Goal: Task Accomplishment & Management: Complete application form

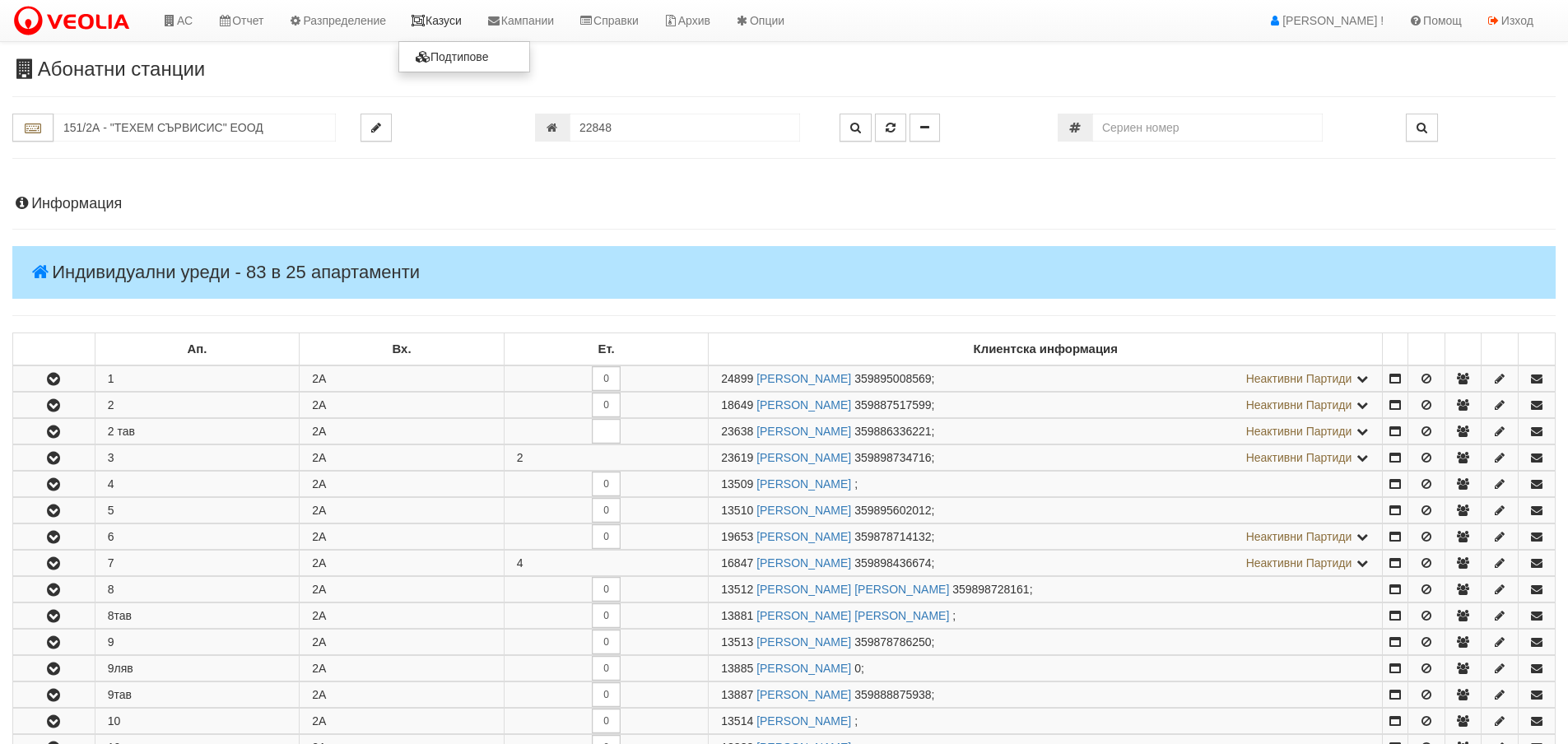
click at [448, 16] on link "Казуси" at bounding box center [436, 21] width 75 height 41
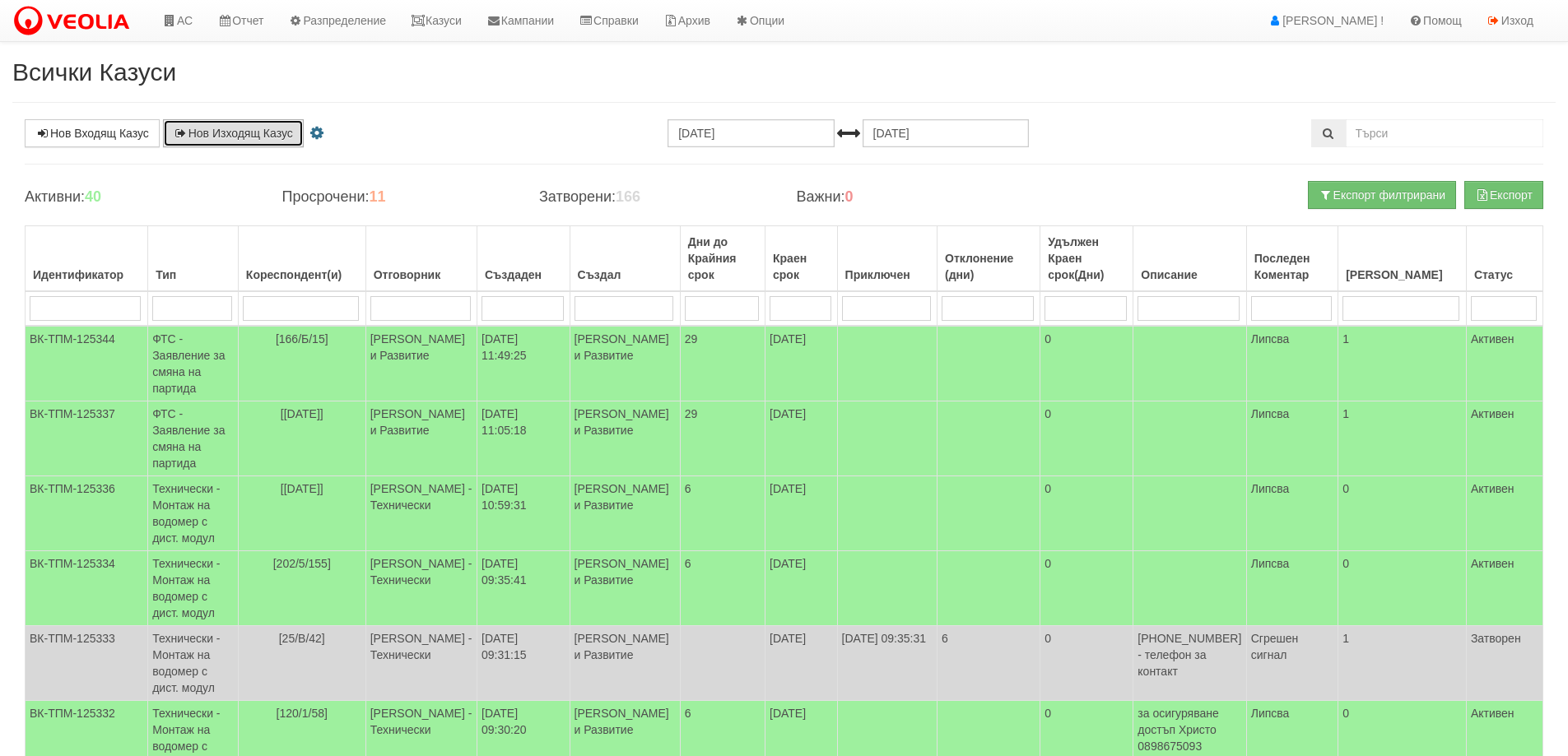
click at [212, 137] on link "Нов Изходящ Казус" at bounding box center [233, 134] width 140 height 28
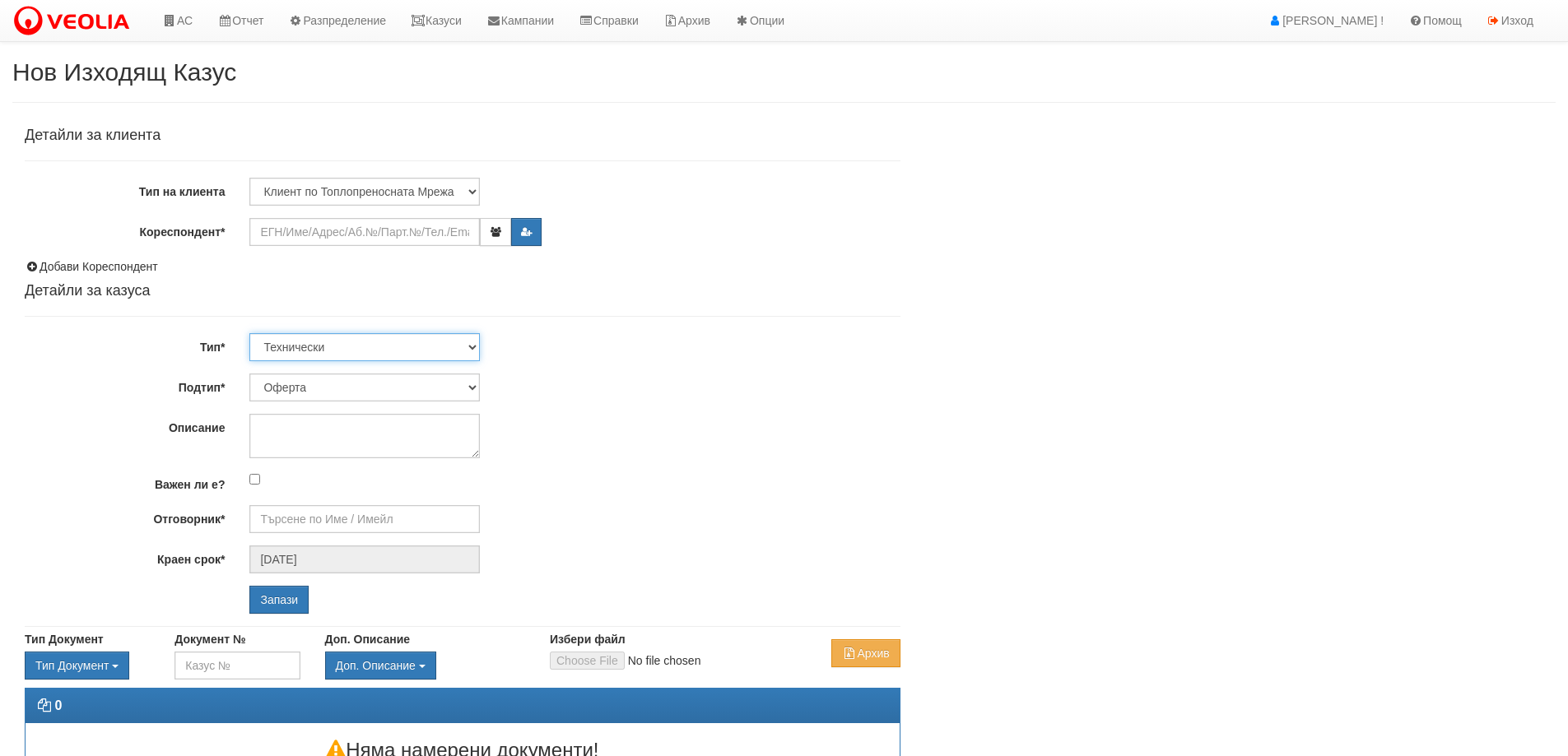
click at [311, 351] on select "Технически ФТС Търговски Административен Производствен Експлоатационен Финансов…" at bounding box center [364, 347] width 231 height 28
click at [341, 231] on input "Кореспондент*" at bounding box center [364, 233] width 231 height 28
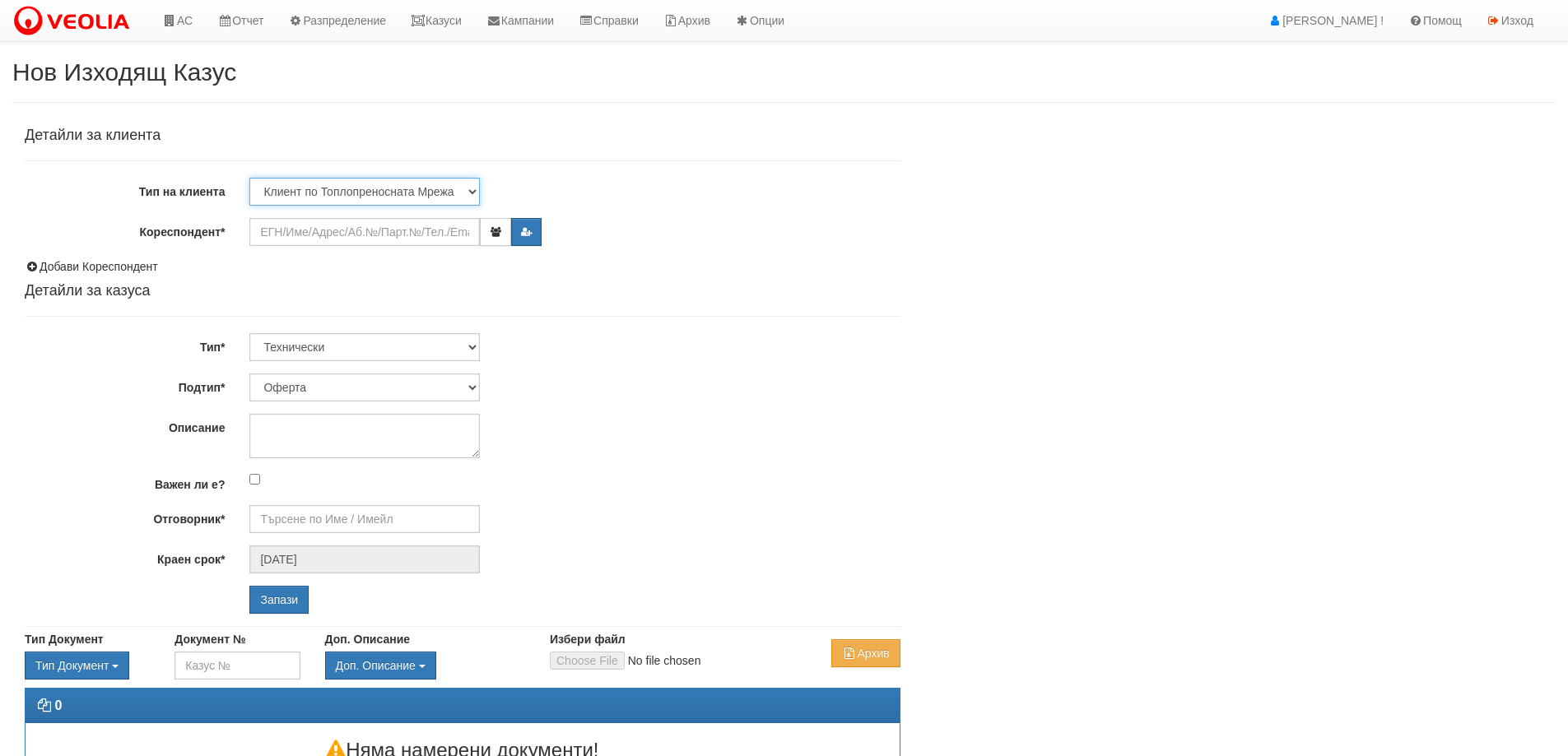
click at [352, 191] on select "Клиент по Топлопреносната Мрежа Институция Партньори Други" at bounding box center [364, 192] width 231 height 28
select select "Other"
click at [250, 178] on select "Клиент по Топлопреносната Мрежа Институция Партньори Други" at bounding box center [364, 192] width 231 height 28
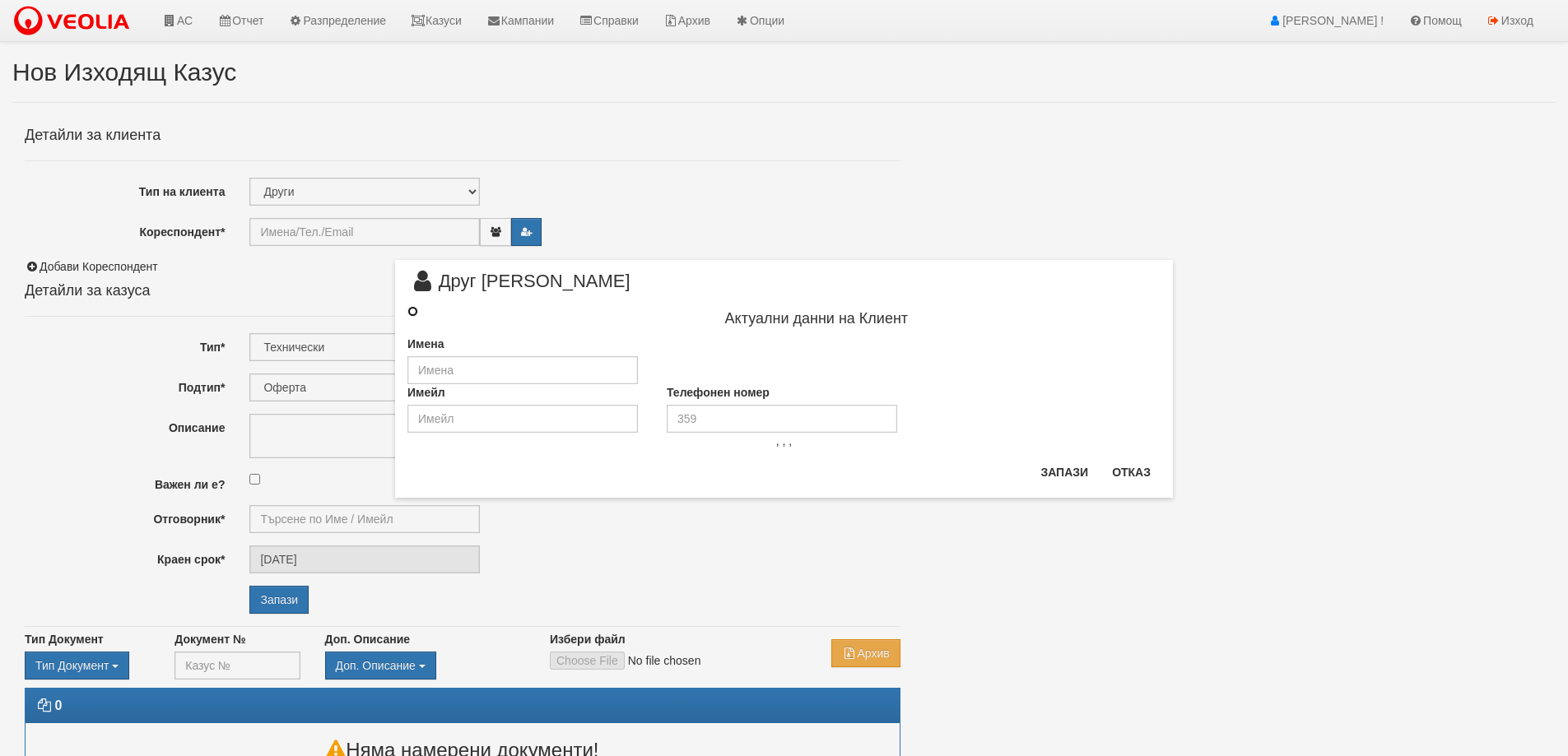
click at [409, 309] on input "radio" at bounding box center [412, 311] width 10 height 10
radio input "true"
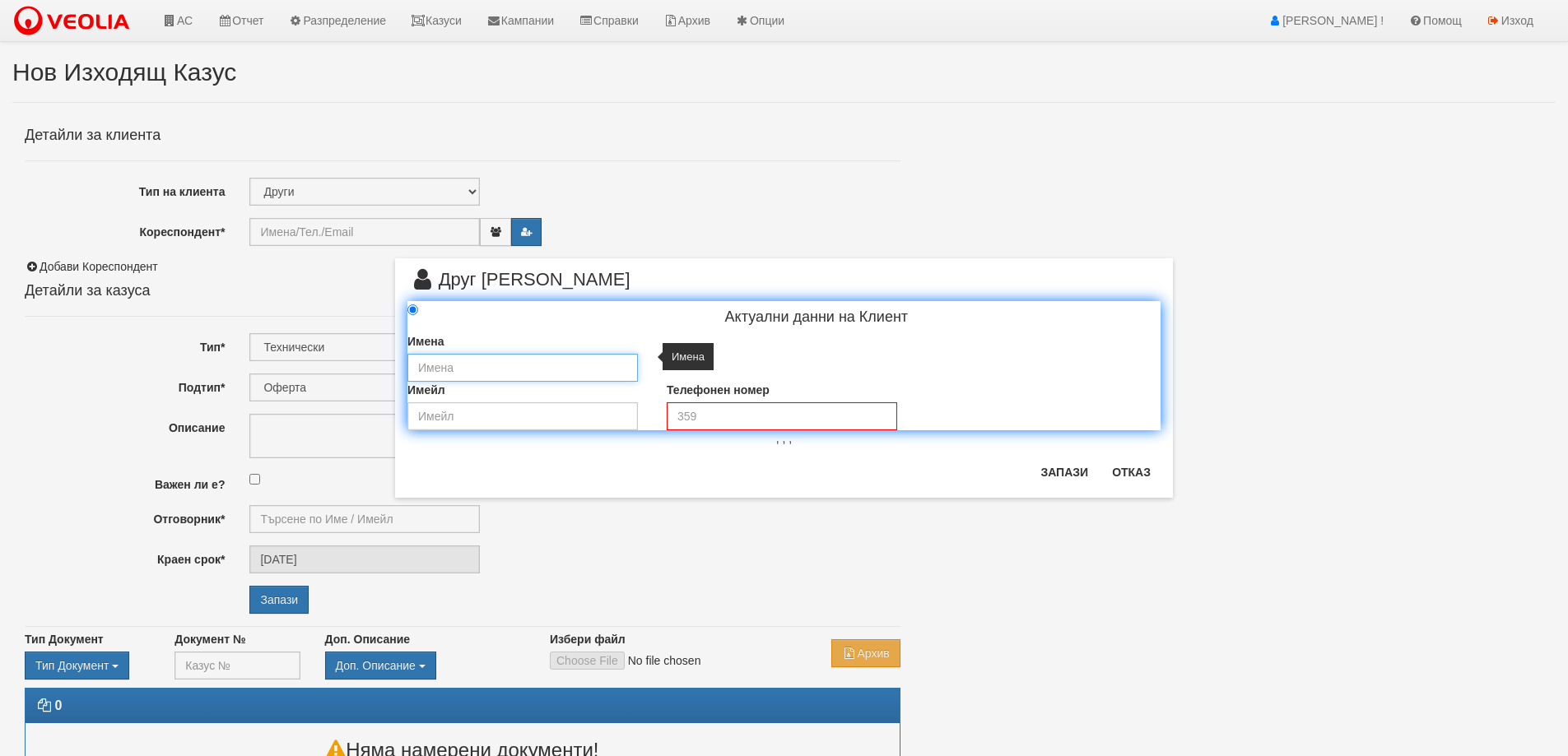
click at [471, 362] on input "text" at bounding box center [523, 368] width 231 height 28
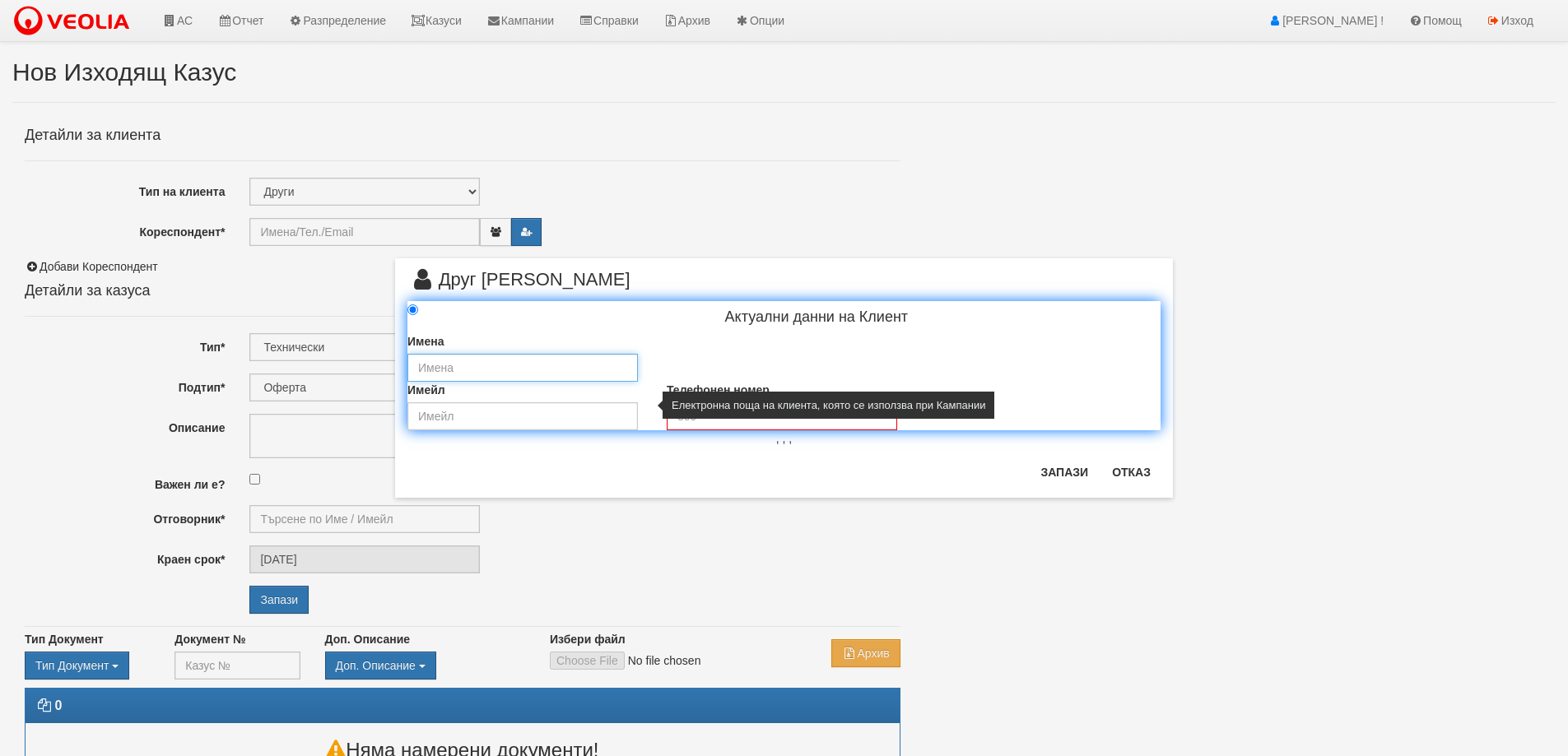
type input "„ЕТ Станка Василева“"
click at [523, 426] on input "email" at bounding box center [523, 416] width 231 height 28
type input "stanka_vasileva_varna@abv.bg"
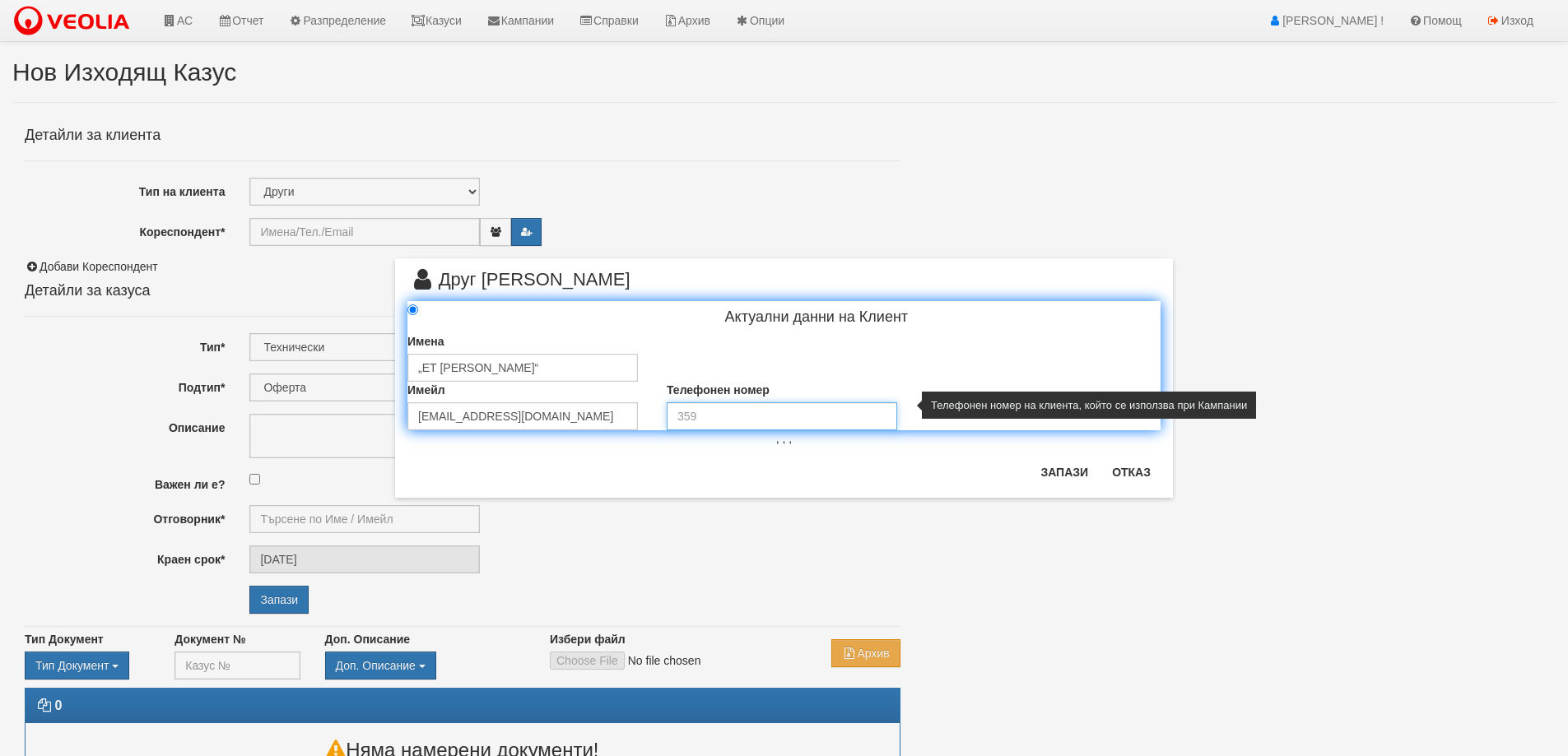
click at [759, 413] on input "tel" at bounding box center [782, 416] width 231 height 28
type input "0888 247 073"
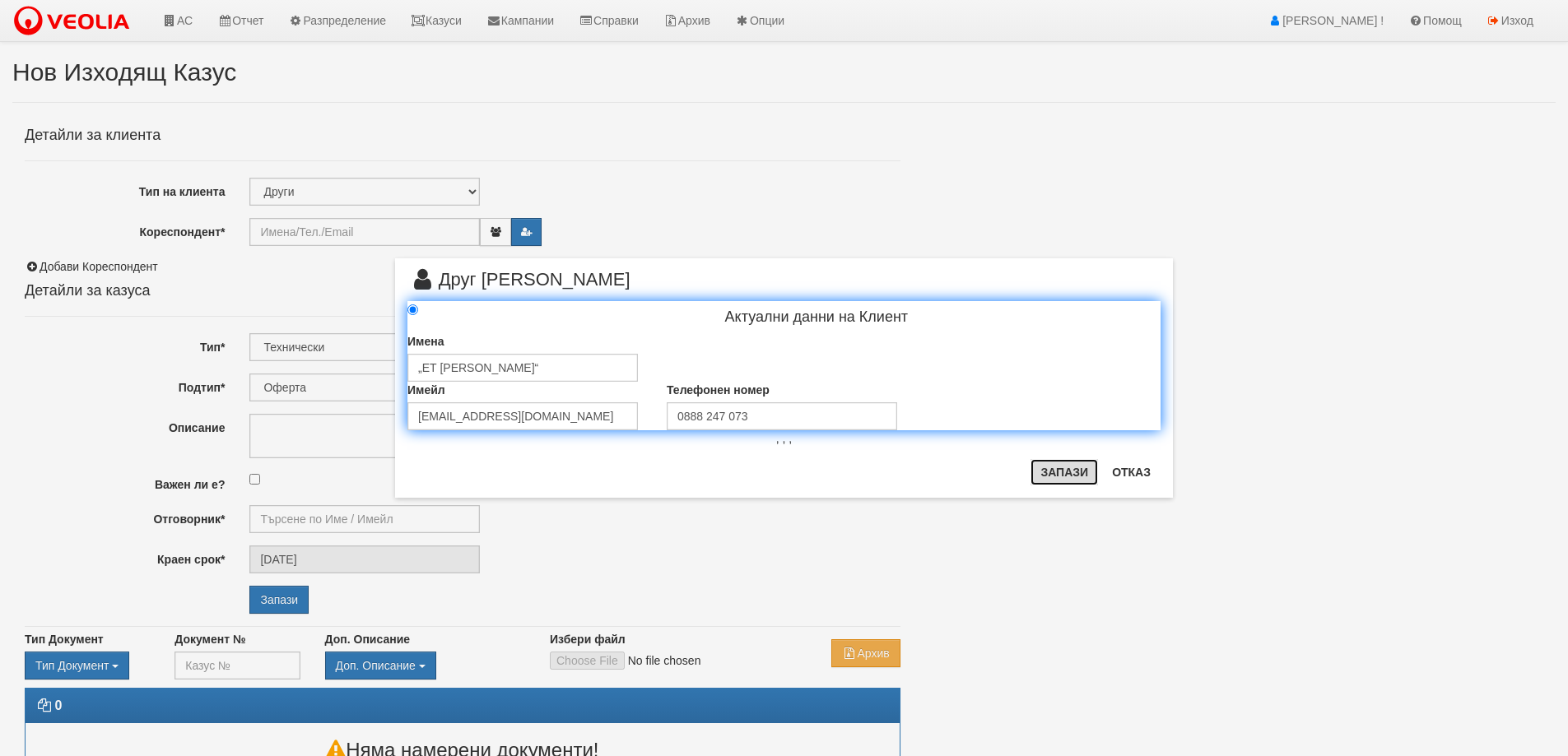
click at [1048, 463] on button "Запази" at bounding box center [1064, 473] width 68 height 26
type input "„ЕТ Станка Василева“"
radio input "true"
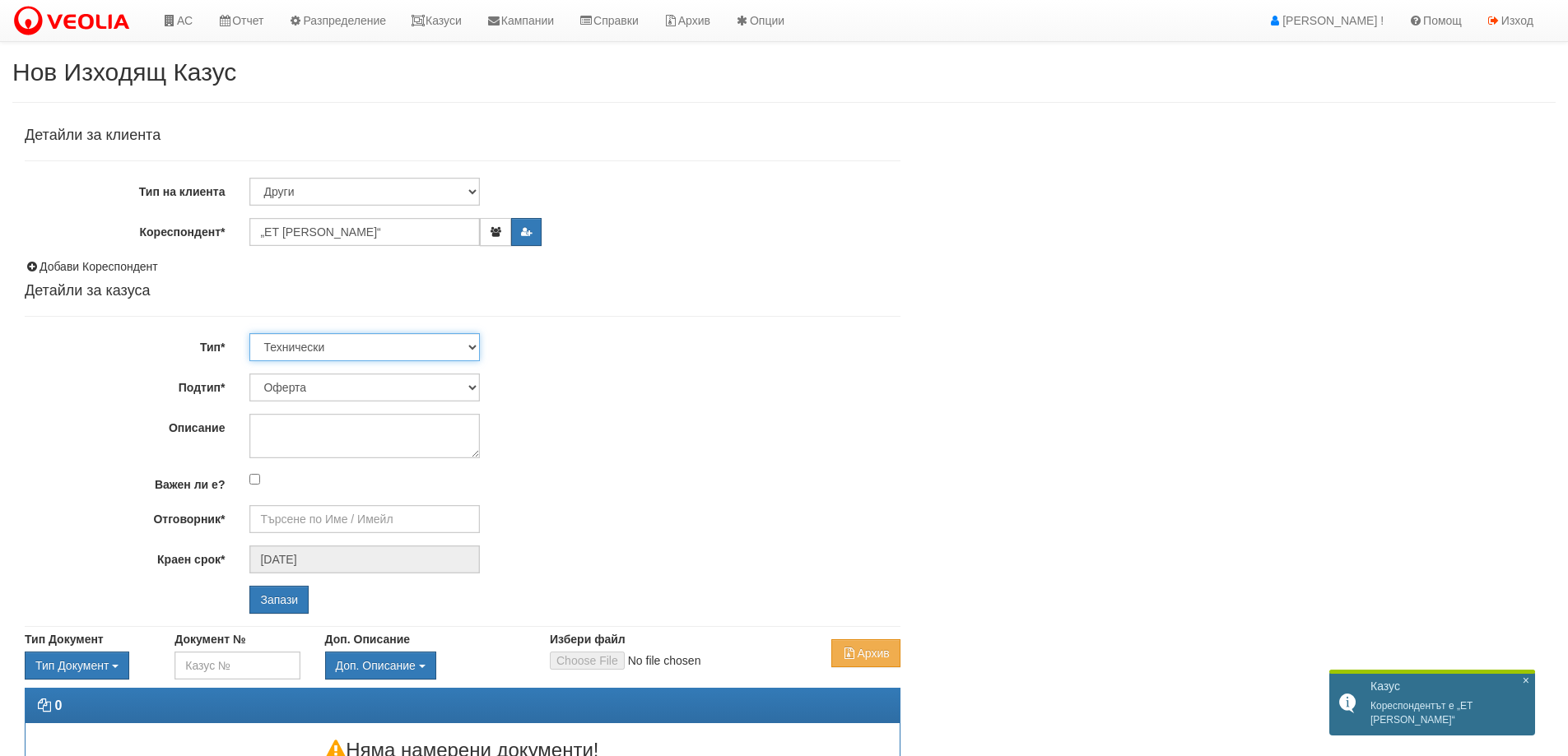
click at [336, 356] on select "Технически ФТС Търговски Административен Производствен Експлоатационен Финансов…" at bounding box center [364, 347] width 231 height 28
select select "3"
click at [250, 333] on select "Технически ФТС Търговски Административен Производствен Експлоатационен Финансов…" at bounding box center [364, 347] width 231 height 28
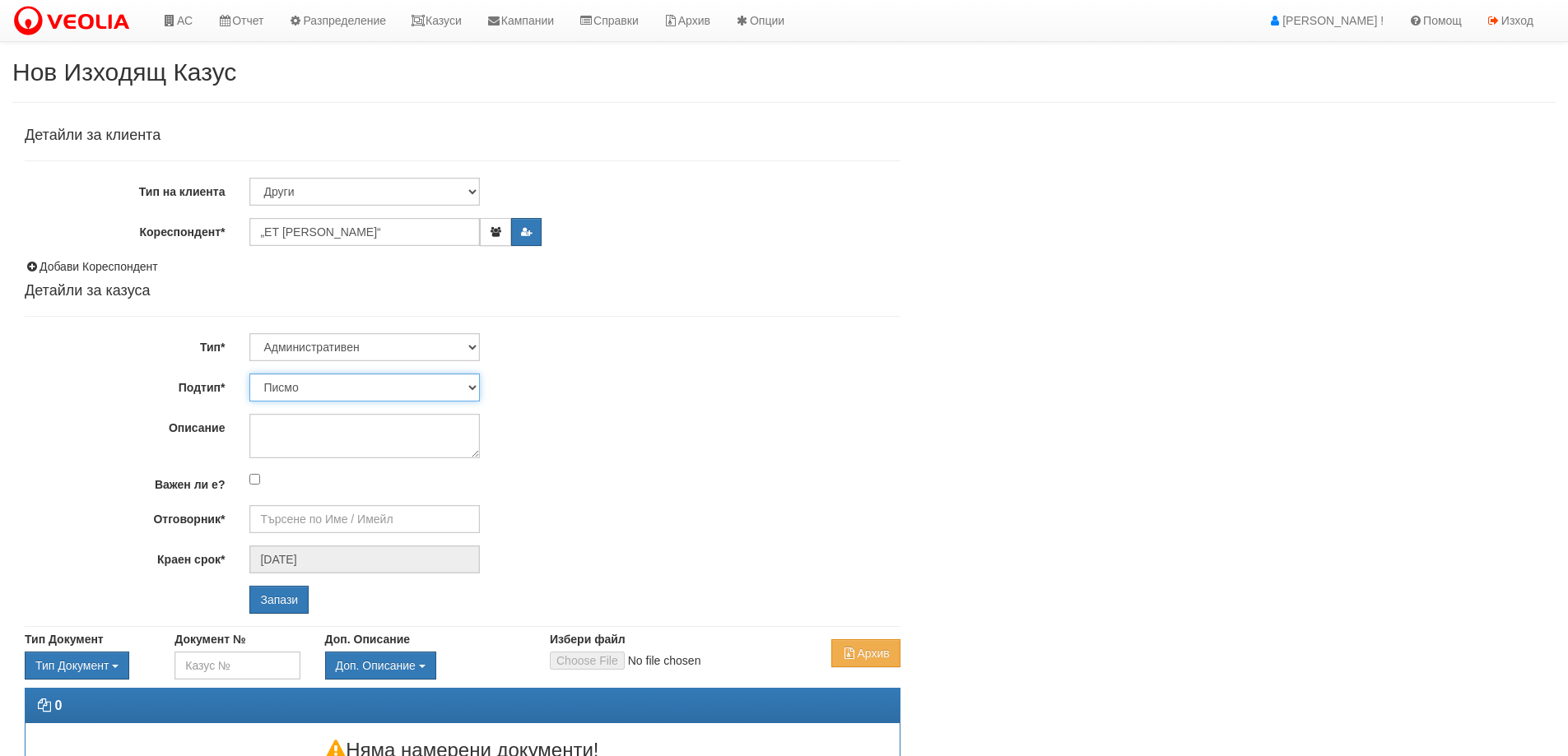
click at [342, 392] on select "Писмо Възлагателно писмо Придружително писмо Доклад Уведомление Декларация Заяв…" at bounding box center [364, 388] width 231 height 28
select select "Възлагателно писмо"
click at [250, 374] on select "Писмо Възлагателно писмо Придружително писмо Доклад Уведомление Декларация Заяв…" at bounding box center [364, 388] width 231 height 28
click at [320, 427] on textarea "Описание" at bounding box center [364, 436] width 231 height 44
paste textarea "Авариен ремонт на топлопровод до блок 79 в кв.Трошево Авариен ремонт в комплекс…"
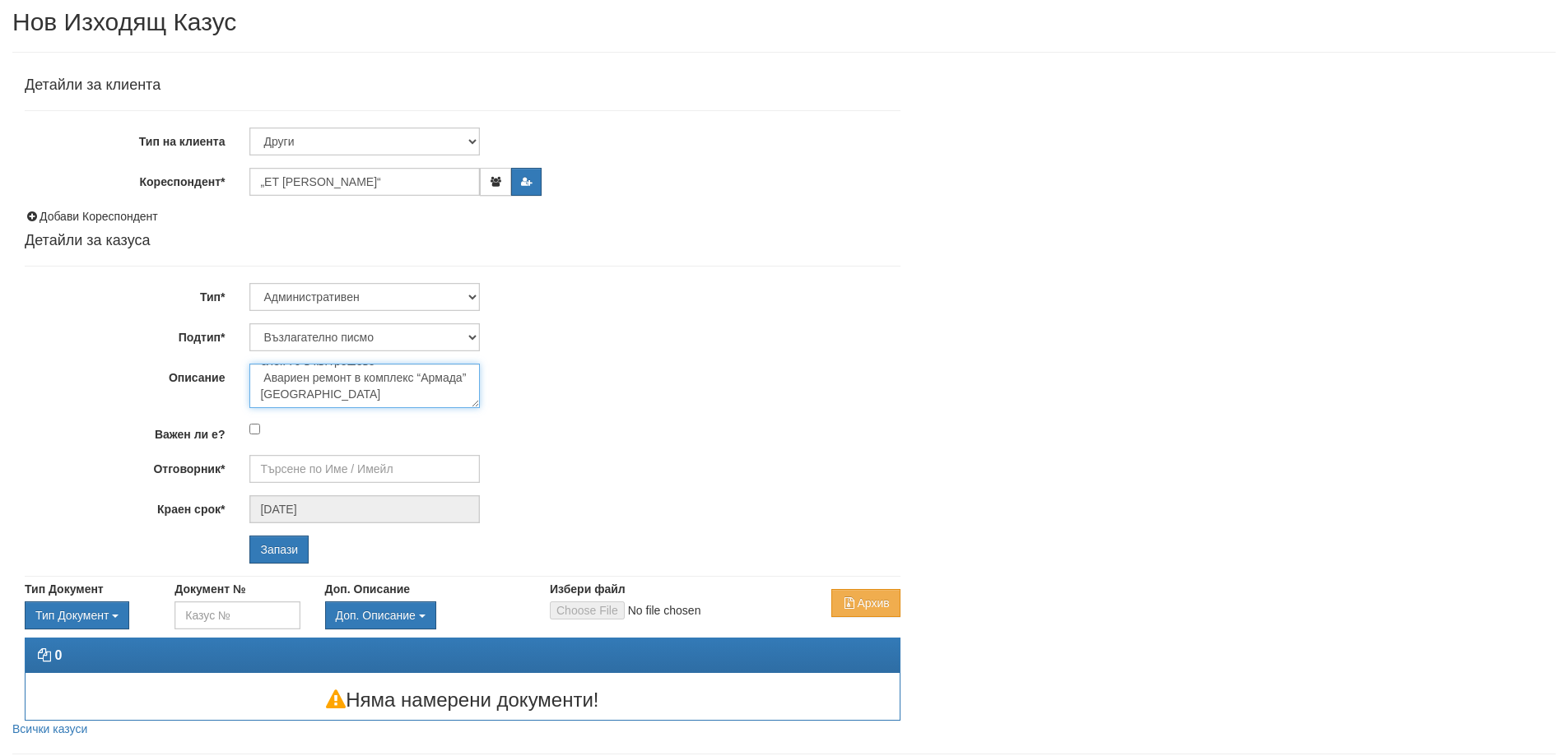
scroll to position [94, 0]
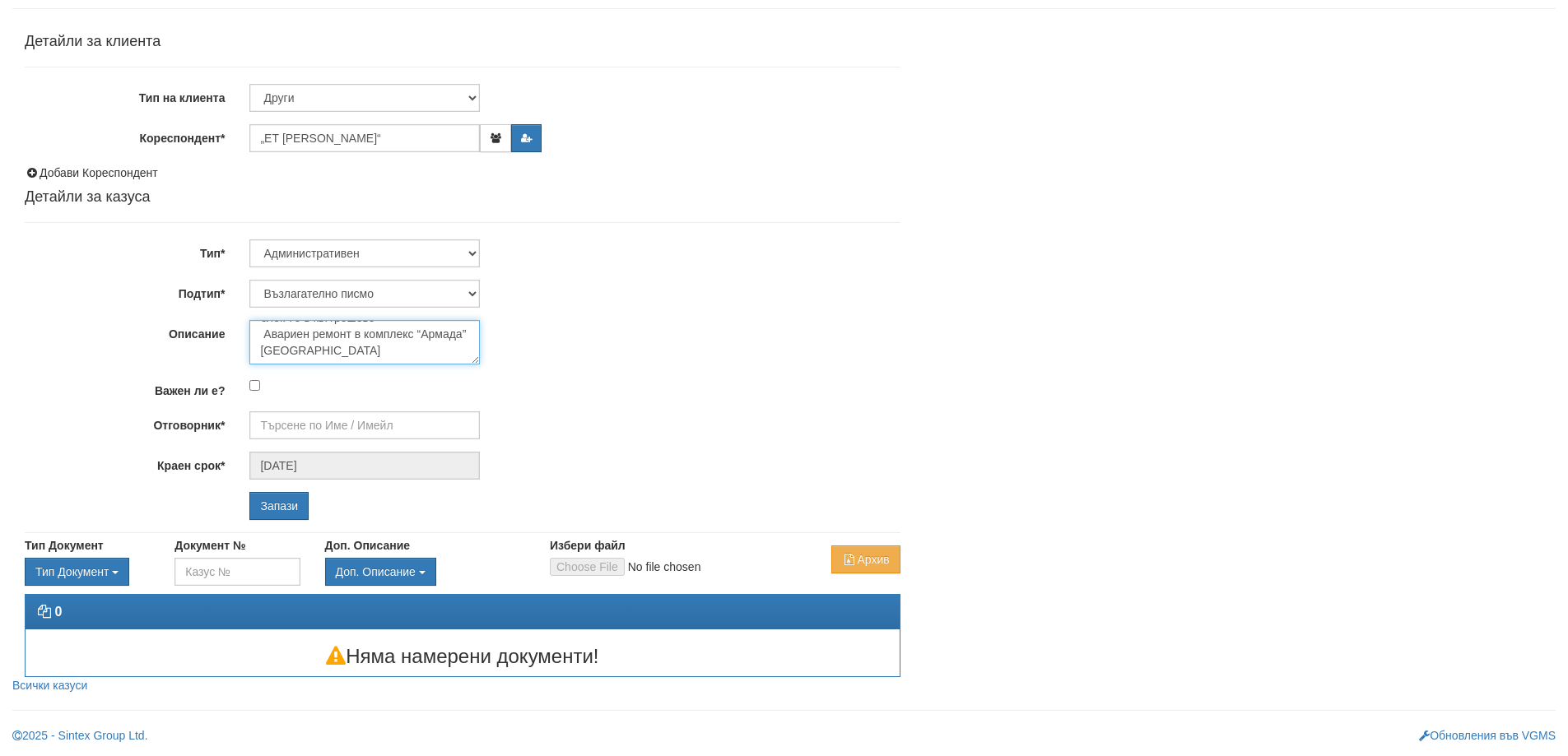
type textarea "Авариен ремонт на топлопровод до блок 79 в кв.Трошево Авариен ремонт в комплекс…"
click at [316, 418] on input "Отговорник*" at bounding box center [364, 426] width 231 height 28
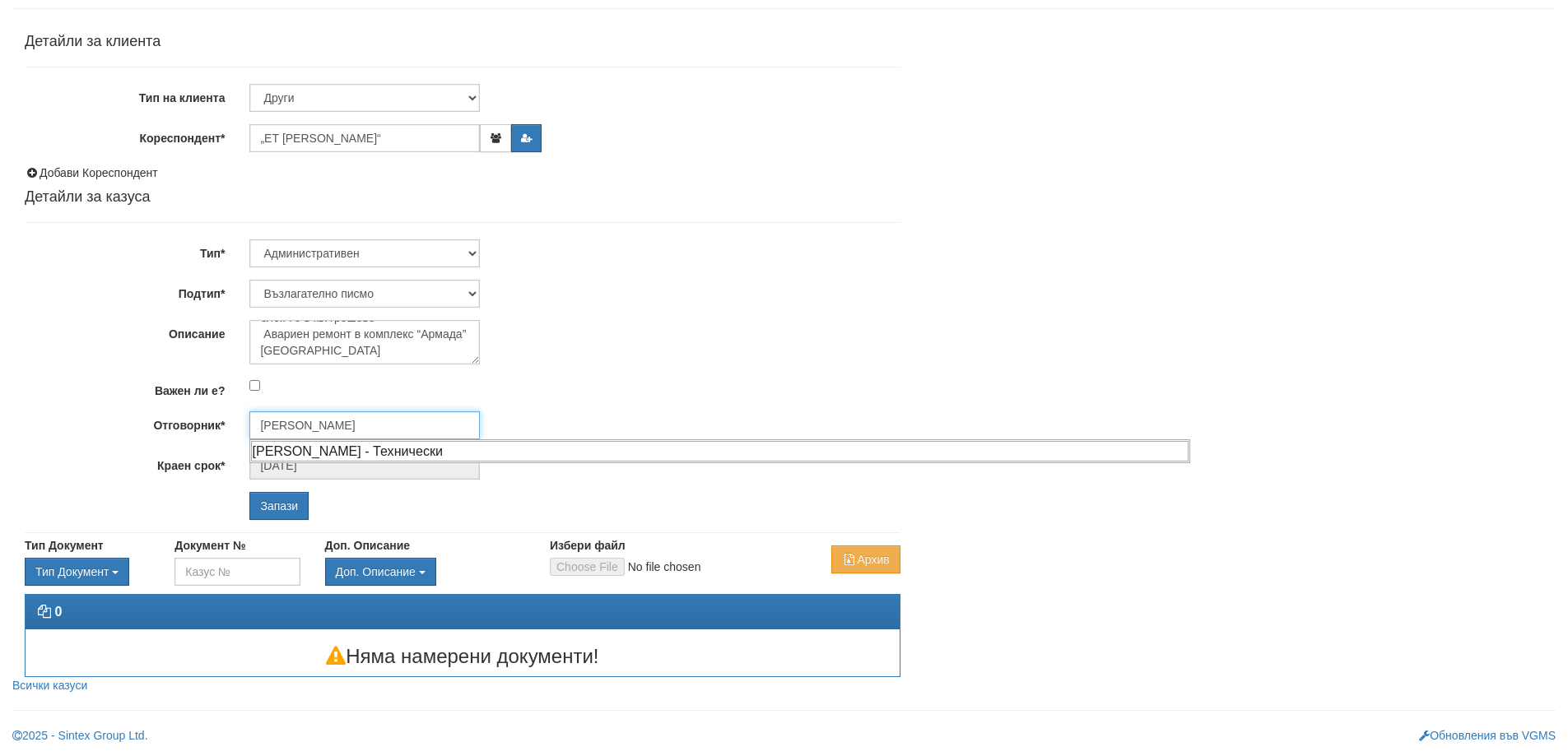
click at [327, 445] on div "Дончо Дончев - Технически" at bounding box center [719, 451] width 937 height 21
type input "Дончо Дончев - Технически"
click at [281, 502] on input "Запази" at bounding box center [279, 507] width 59 height 28
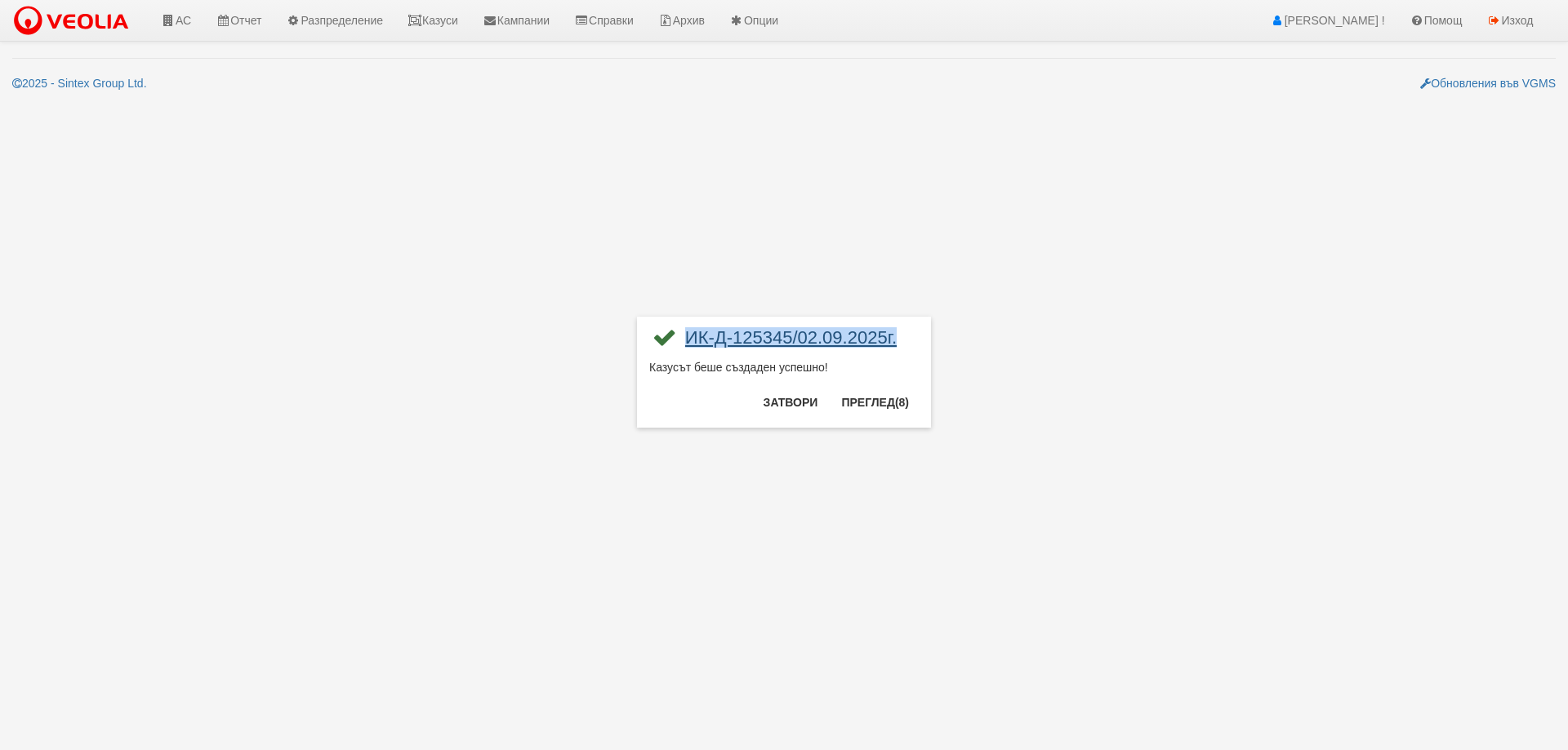
drag, startPoint x: 878, startPoint y: 340, endPoint x: 695, endPoint y: 347, distance: 183.1
click at [683, 345] on div "ИК-Д-125345/02.09.2025г." at bounding box center [784, 344] width 269 height 30
copy link "ИК-Д-125345/02.09.2025г."
